Goal: Subscribe to service/newsletter

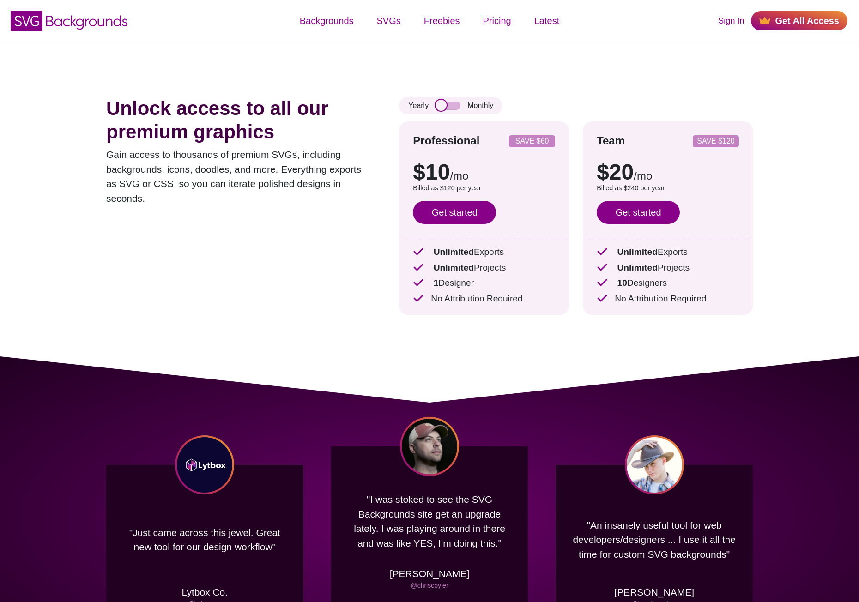
click at [442, 103] on input "checkbox" at bounding box center [448, 106] width 25 height 8
click at [460, 104] on input "checkbox" at bounding box center [448, 106] width 25 height 8
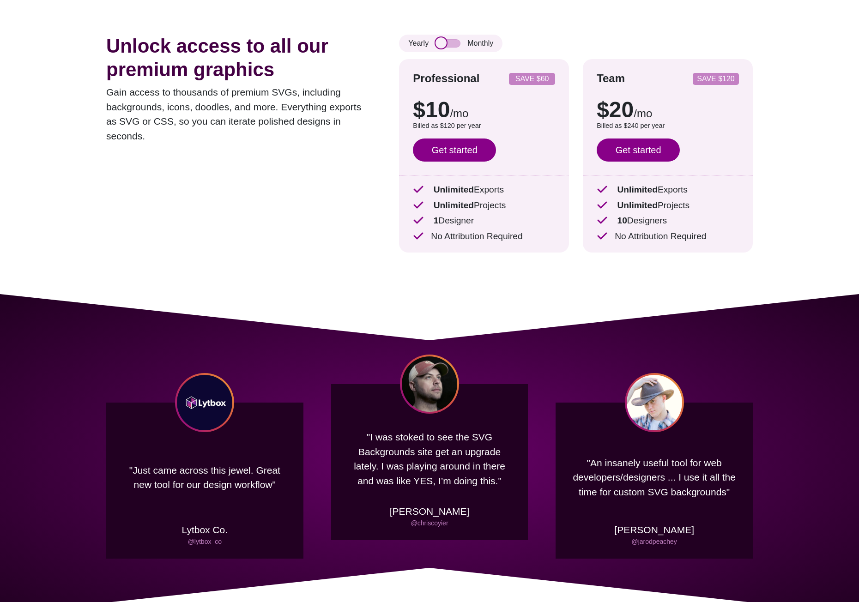
scroll to position [46, 0]
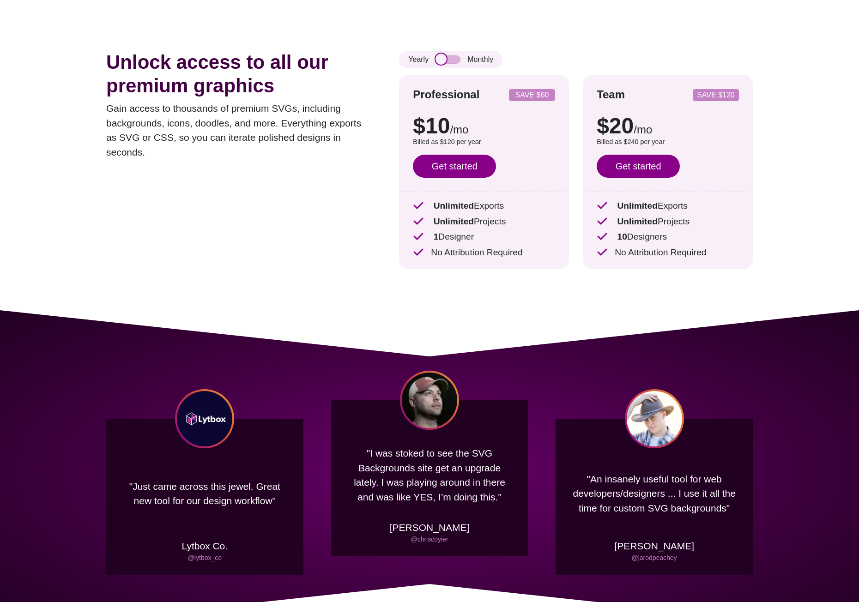
click at [455, 63] on input "checkbox" at bounding box center [448, 59] width 25 height 8
click at [451, 57] on input "checkbox" at bounding box center [448, 59] width 25 height 8
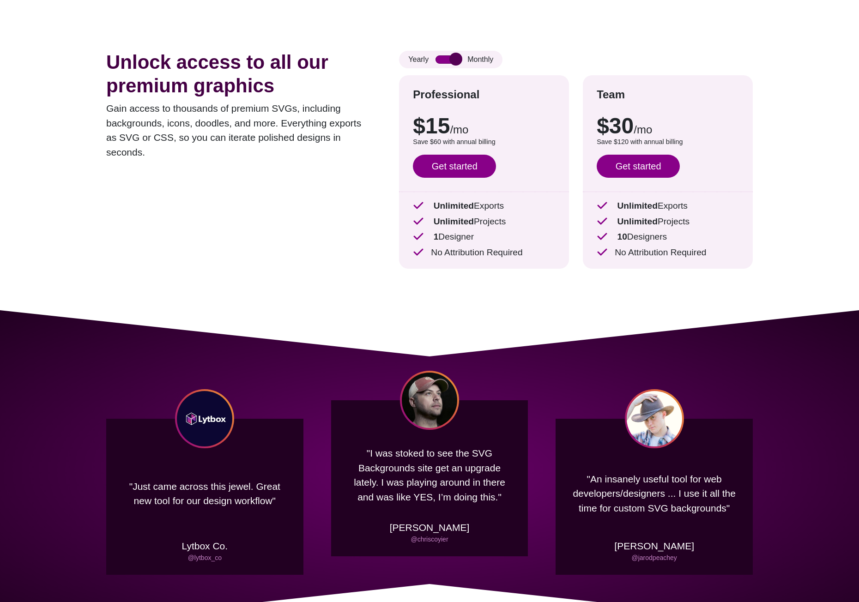
click at [451, 57] on input "checkbox" at bounding box center [448, 59] width 25 height 8
checkbox input "false"
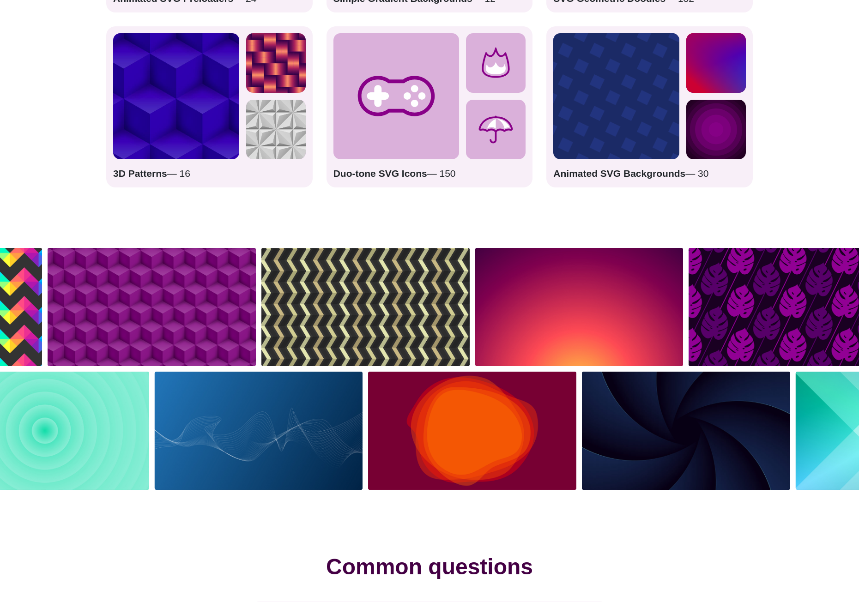
scroll to position [1709, 0]
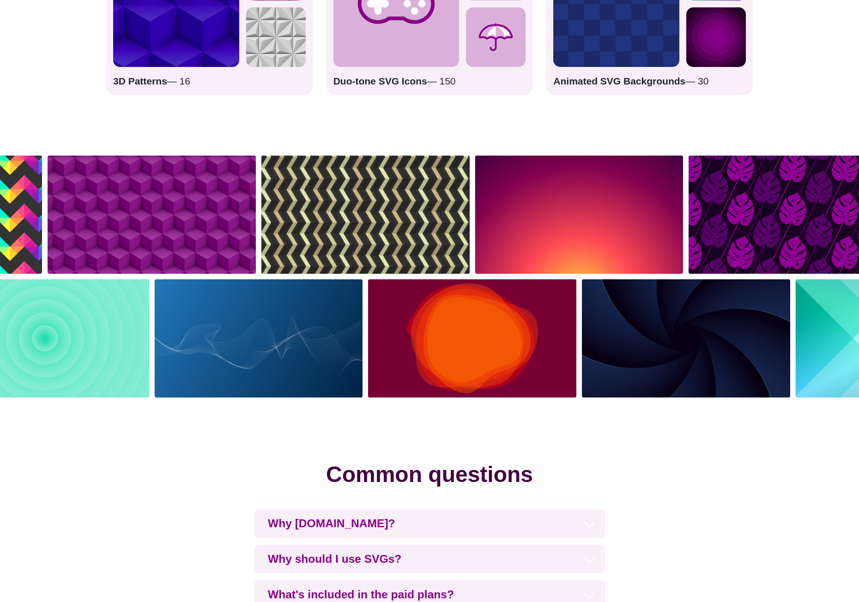
click at [665, 349] on img at bounding box center [686, 339] width 214 height 124
click at [281, 347] on img at bounding box center [259, 339] width 214 height 124
drag, startPoint x: 231, startPoint y: 325, endPoint x: 192, endPoint y: 336, distance: 40.4
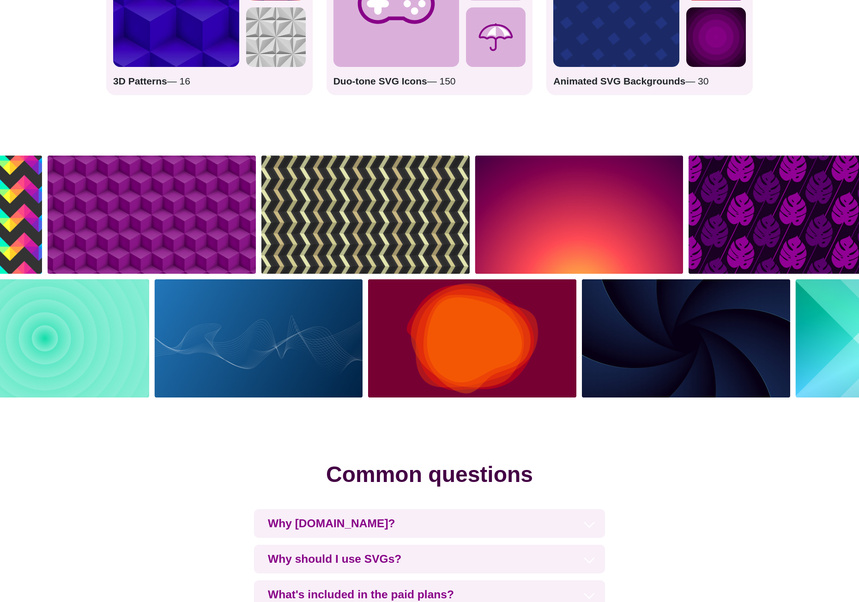
click at [192, 336] on img at bounding box center [259, 339] width 214 height 124
